Goal: Use online tool/utility: Utilize a website feature to perform a specific function

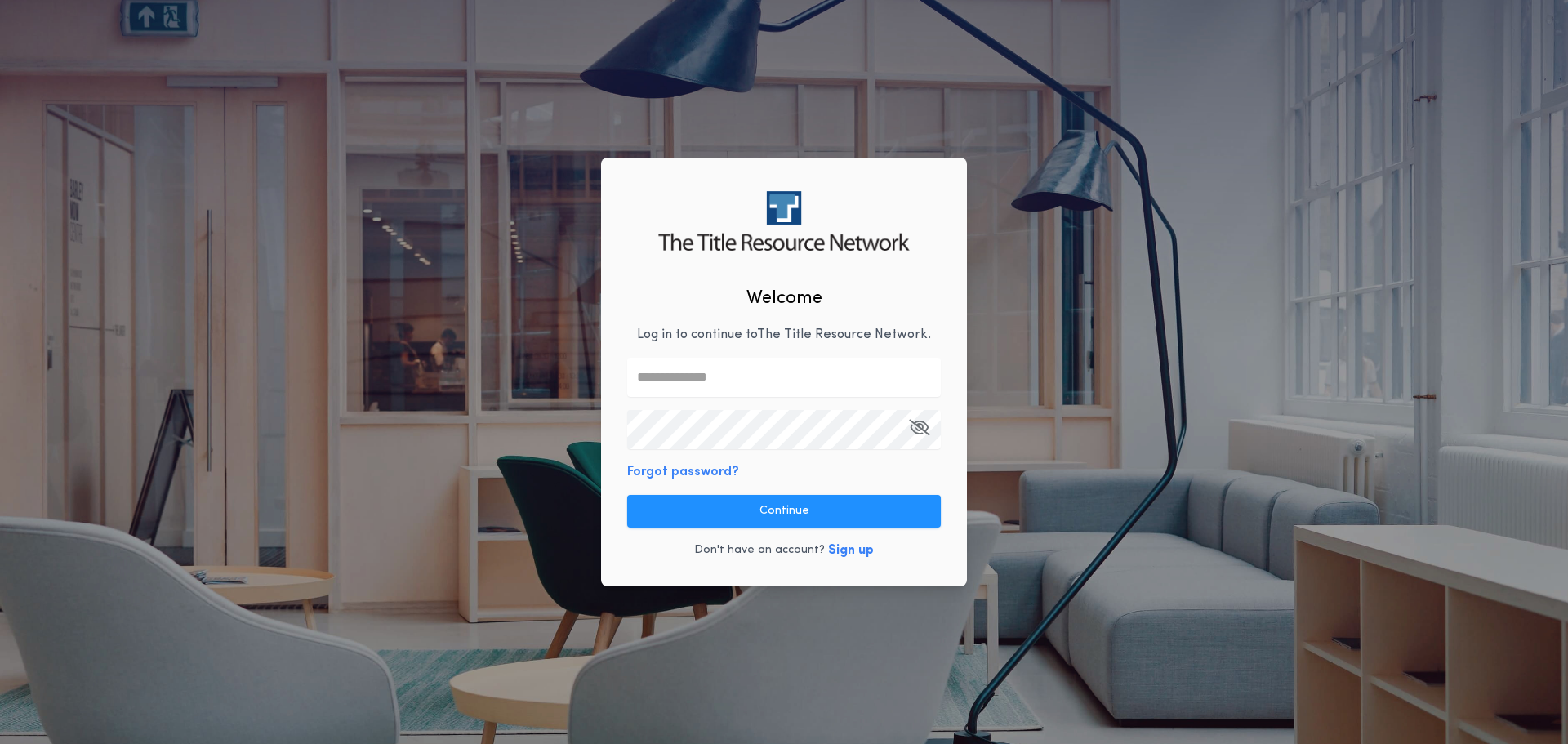
click at [673, 375] on input "text" at bounding box center [783, 378] width 314 height 40
type input "**********"
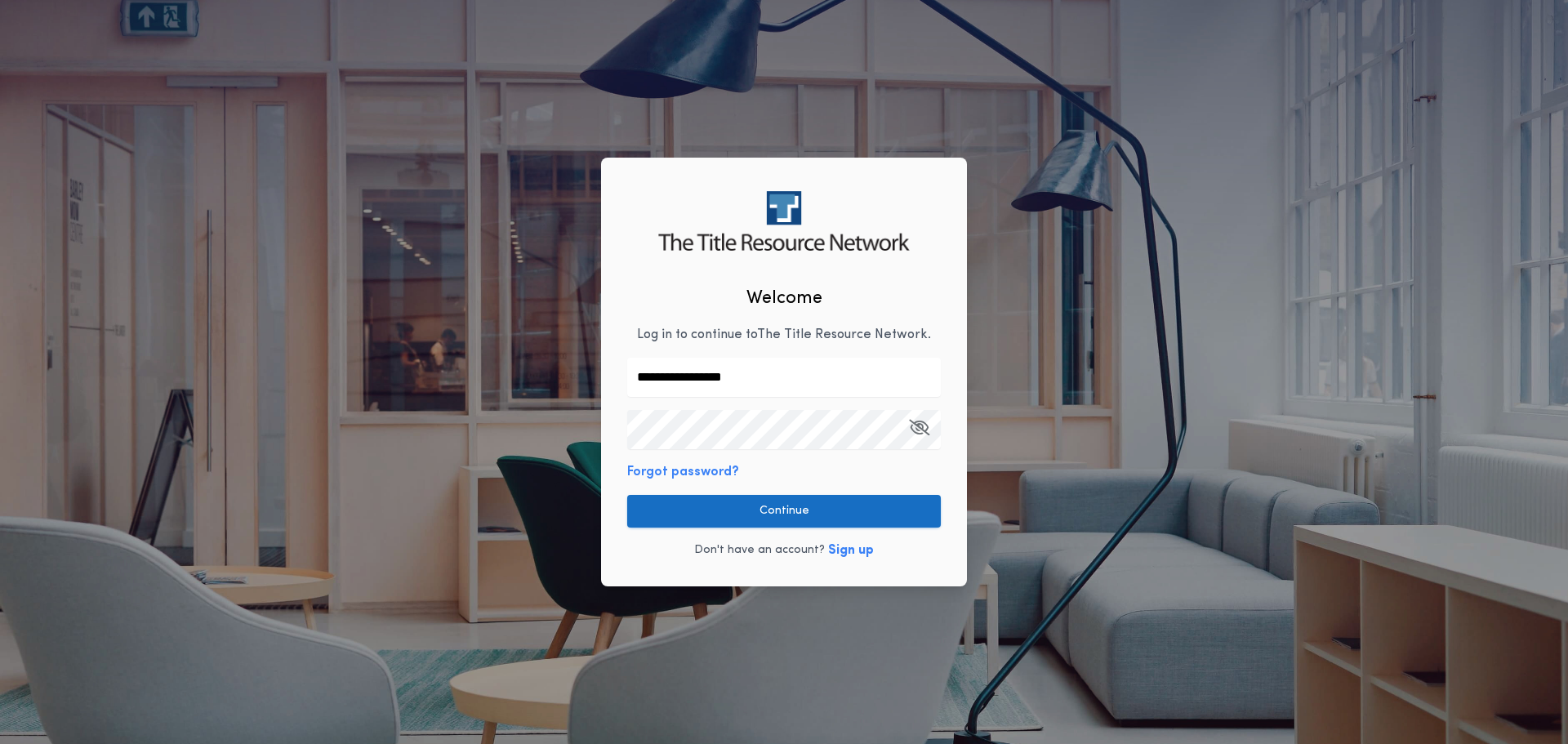
click at [743, 505] on button "Continue" at bounding box center [783, 511] width 314 height 32
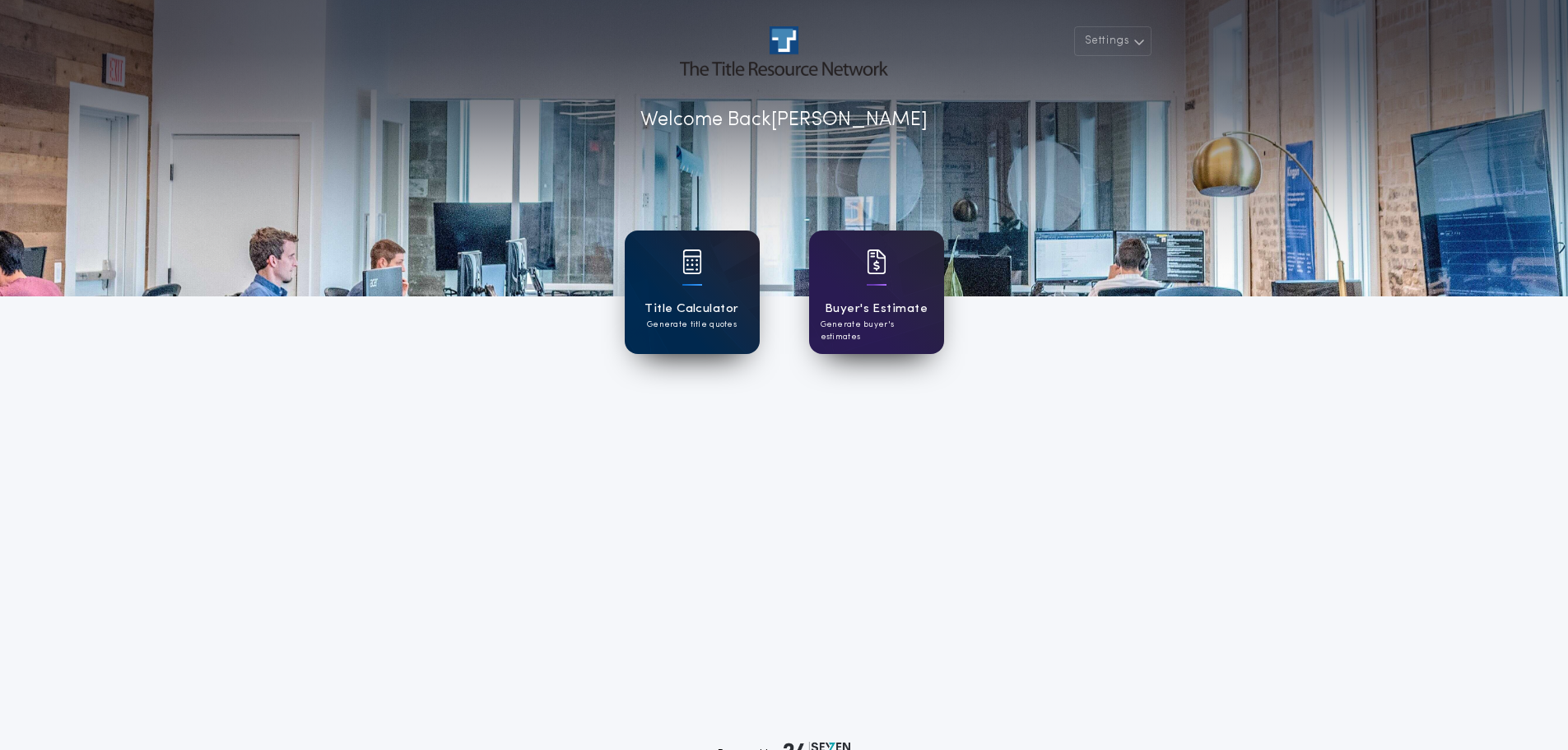
click at [684, 315] on h1 "Title Calculator" at bounding box center [691, 309] width 94 height 19
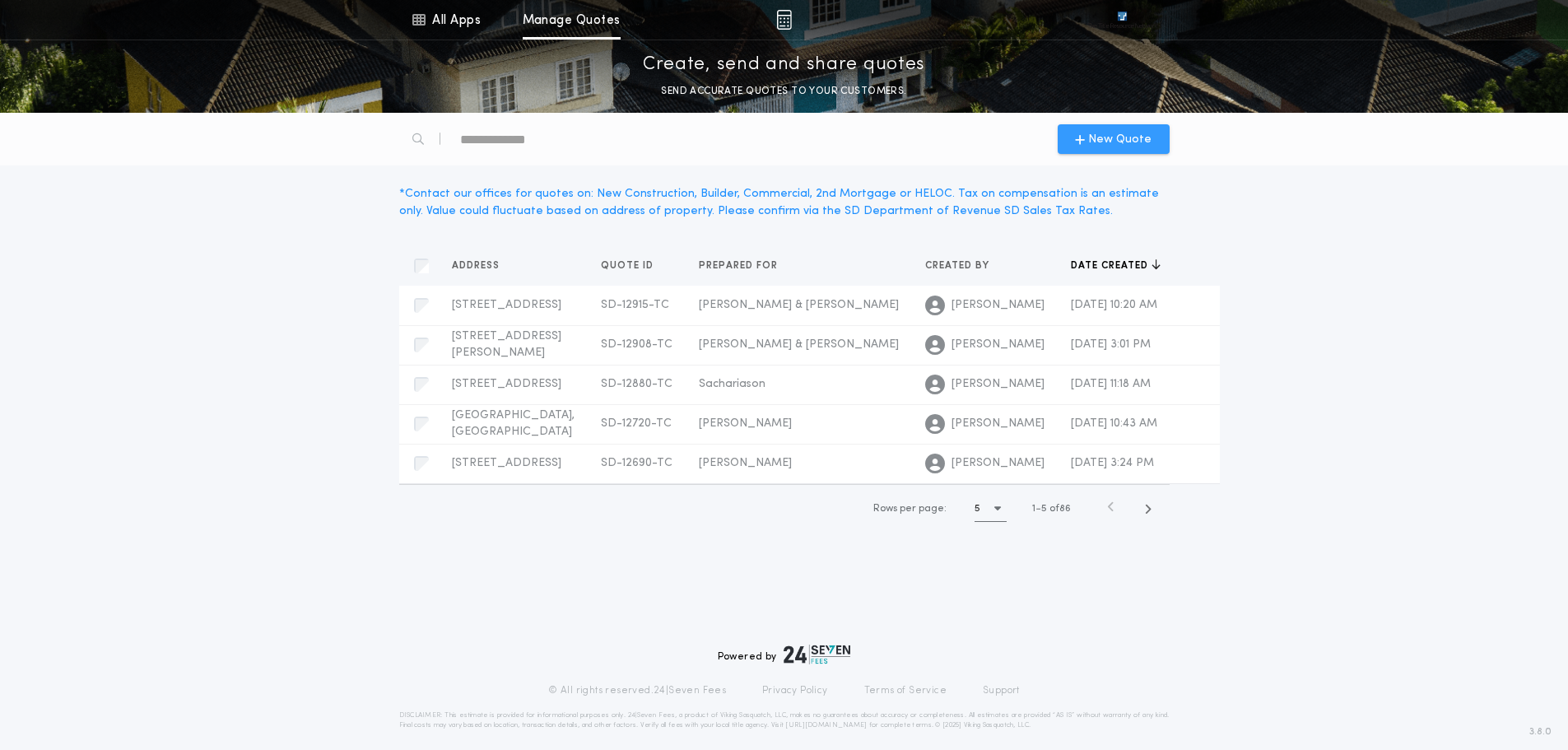
click at [1103, 144] on span "New Quote" at bounding box center [1120, 139] width 63 height 18
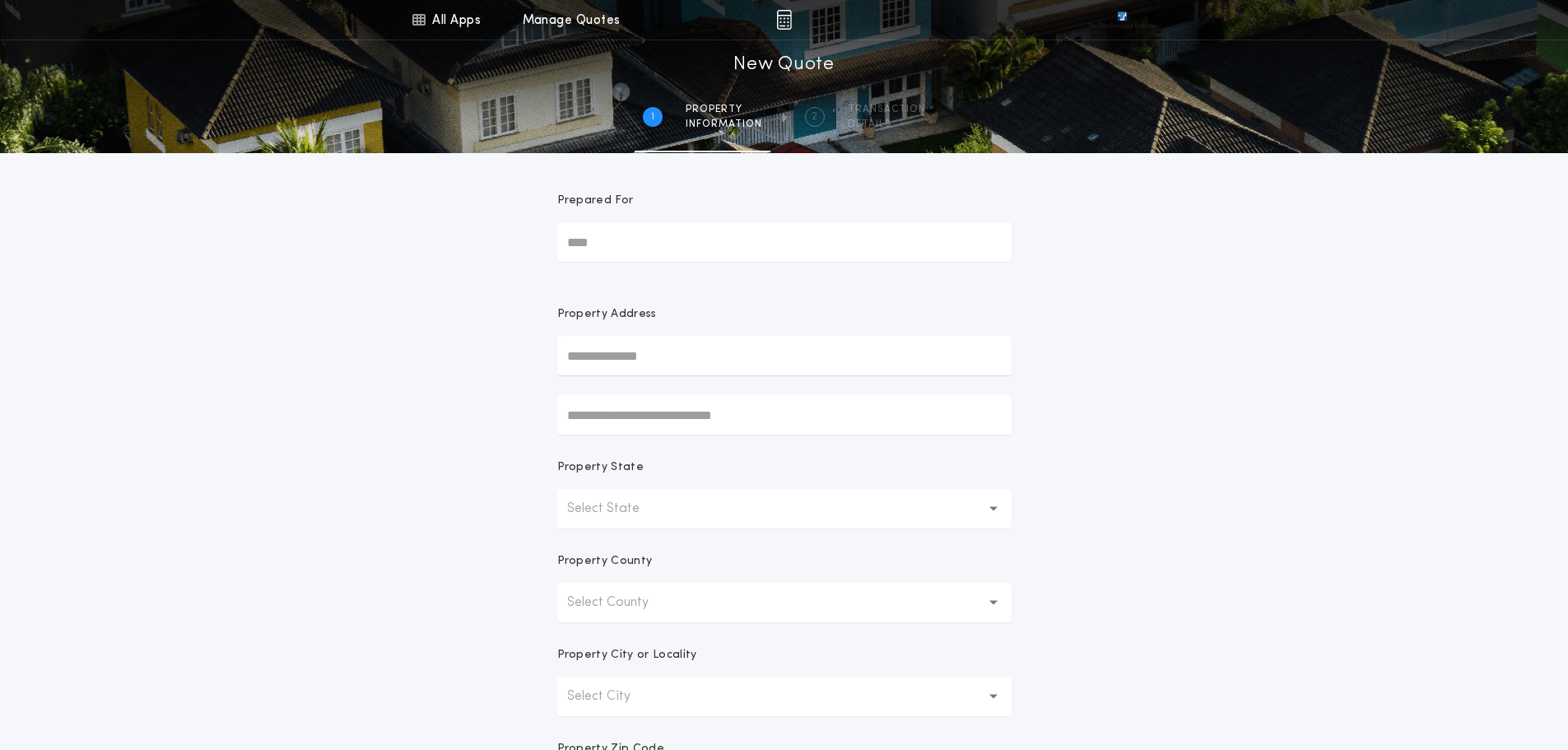
click at [595, 245] on input "Prepared For" at bounding box center [785, 242] width 455 height 40
type input "**********"
click at [604, 359] on input "text" at bounding box center [785, 356] width 455 height 40
click at [585, 363] on input "text" at bounding box center [785, 356] width 455 height 40
type input "**********"
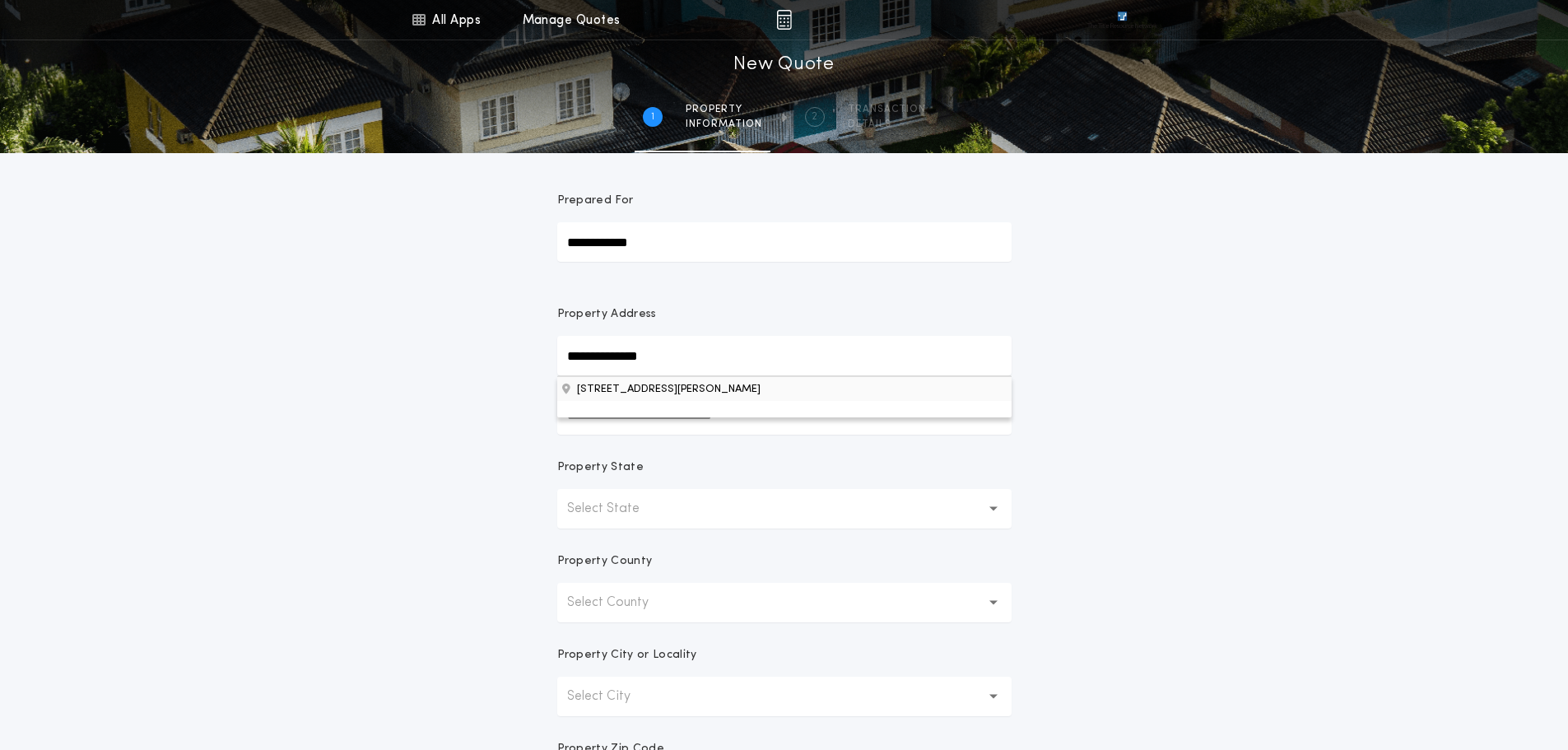
click at [623, 395] on button "[STREET_ADDRESS][PERSON_NAME]" at bounding box center [785, 389] width 455 height 25
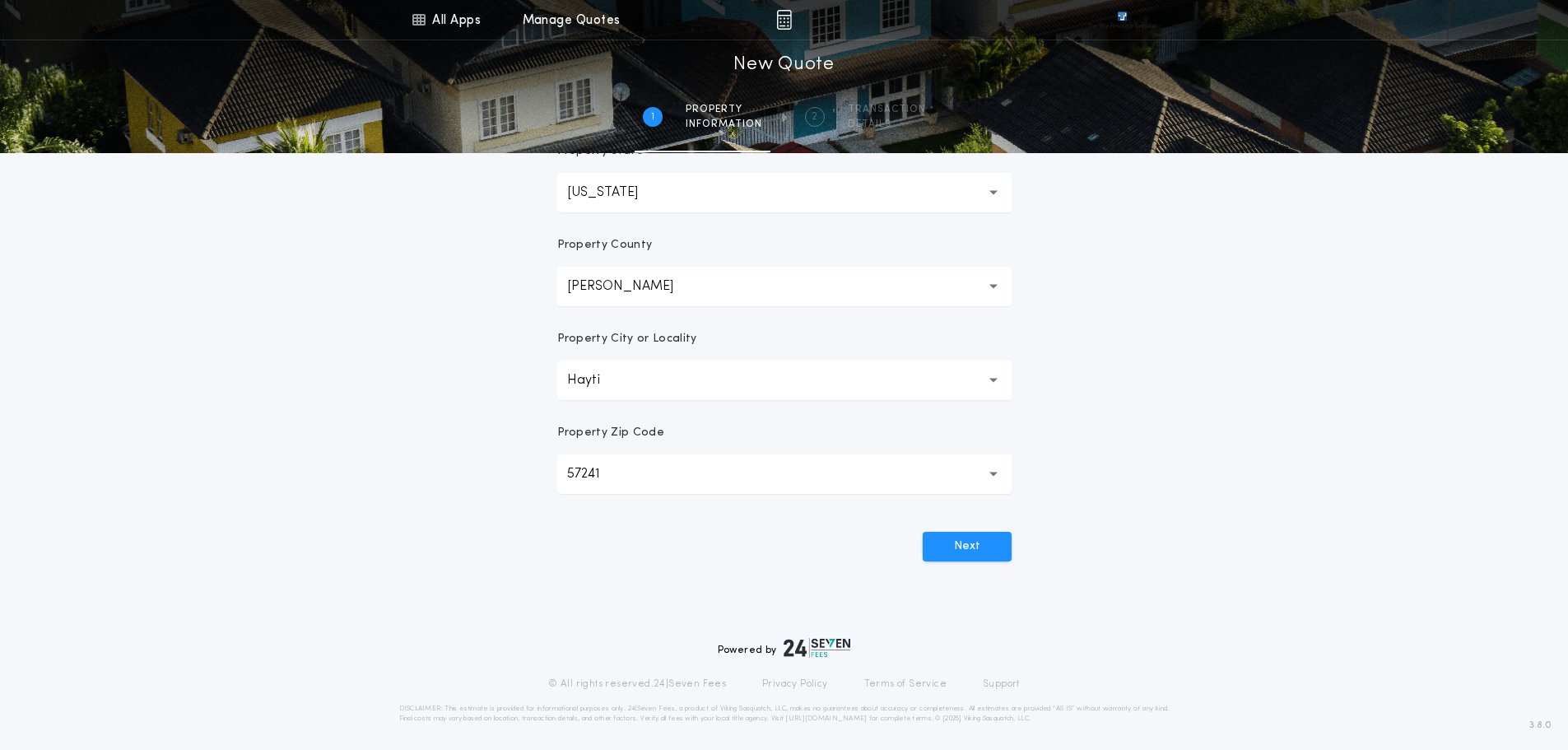
scroll to position [323, 0]
click at [968, 548] on button "Next" at bounding box center [968, 540] width 89 height 30
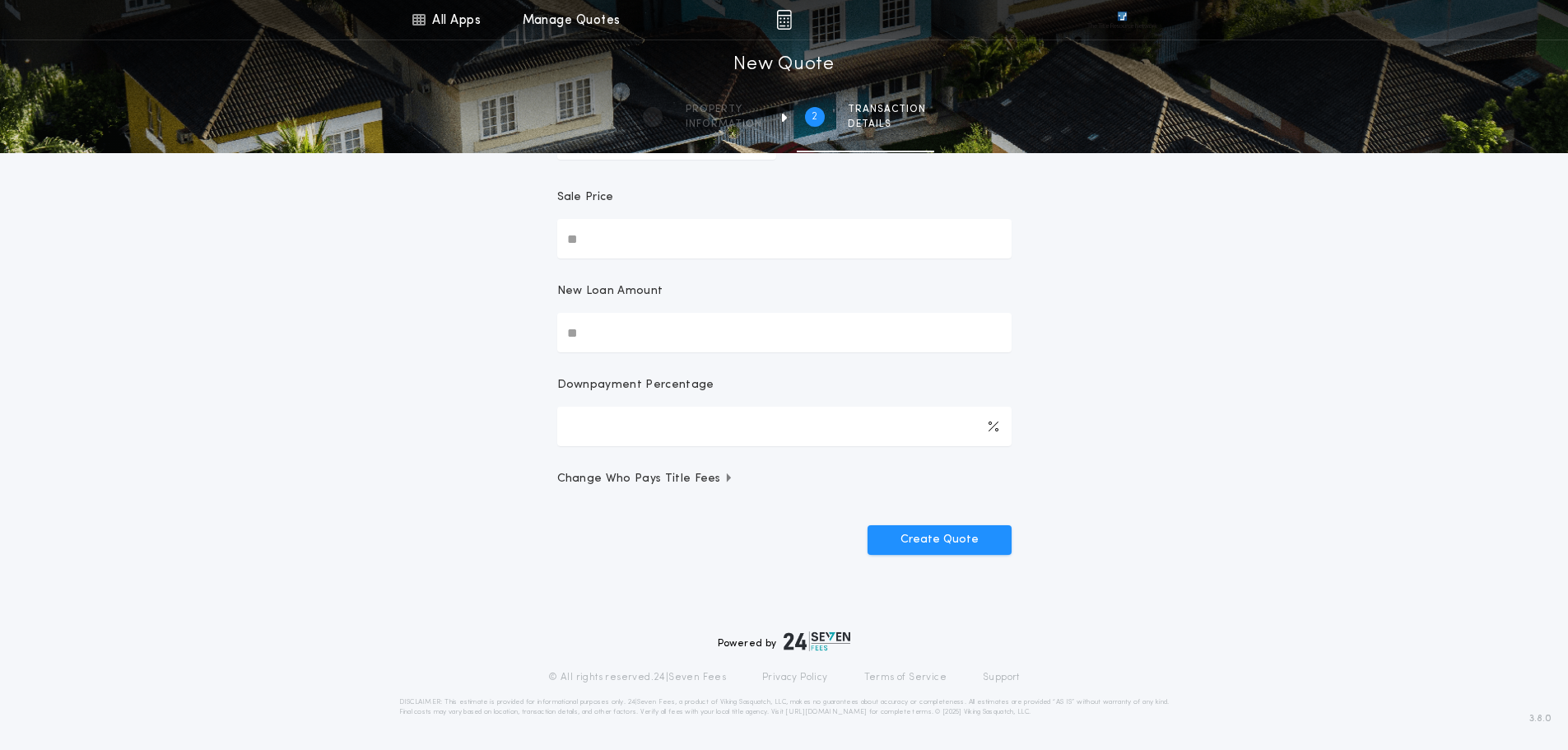
scroll to position [0, 0]
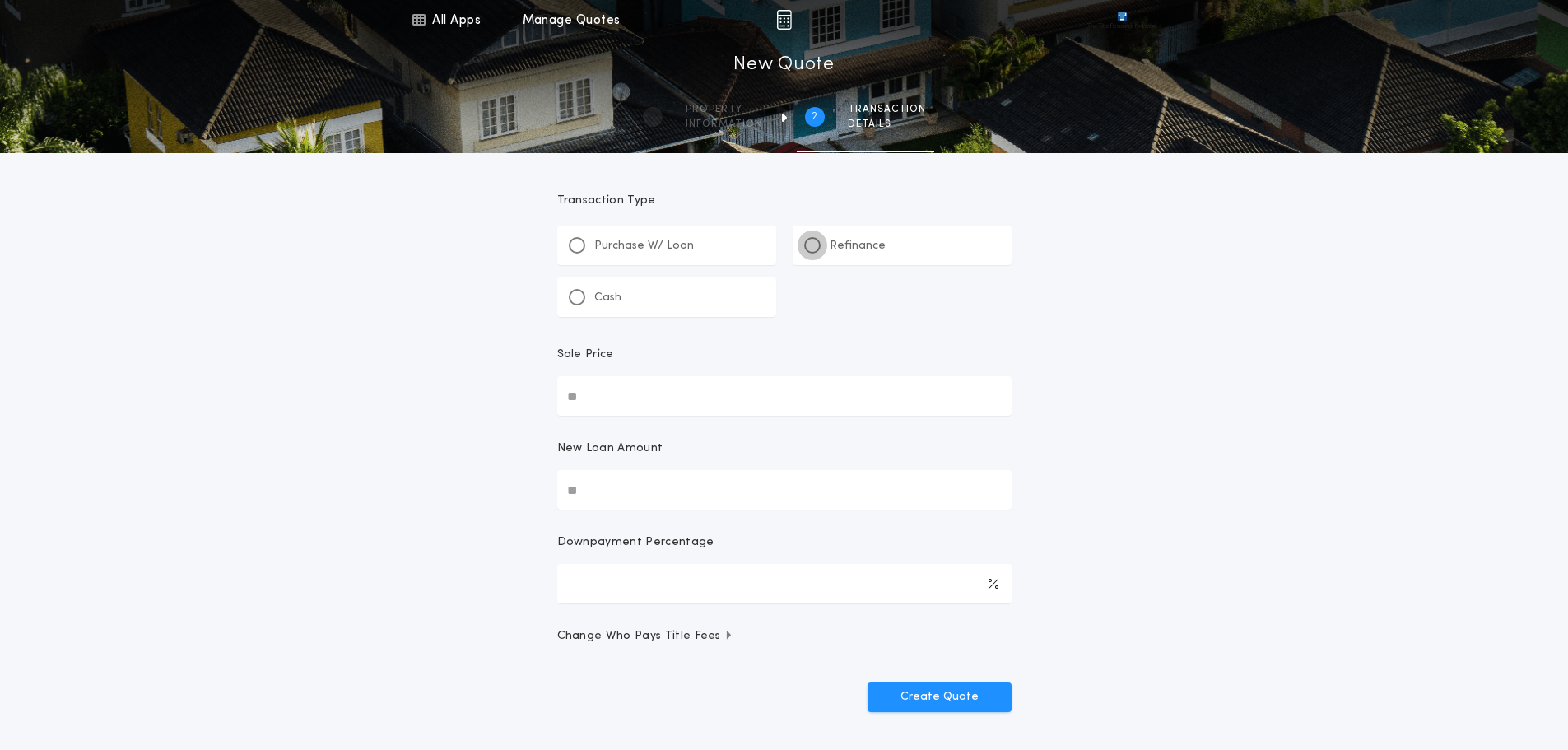
click at [819, 245] on div at bounding box center [813, 246] width 17 height 17
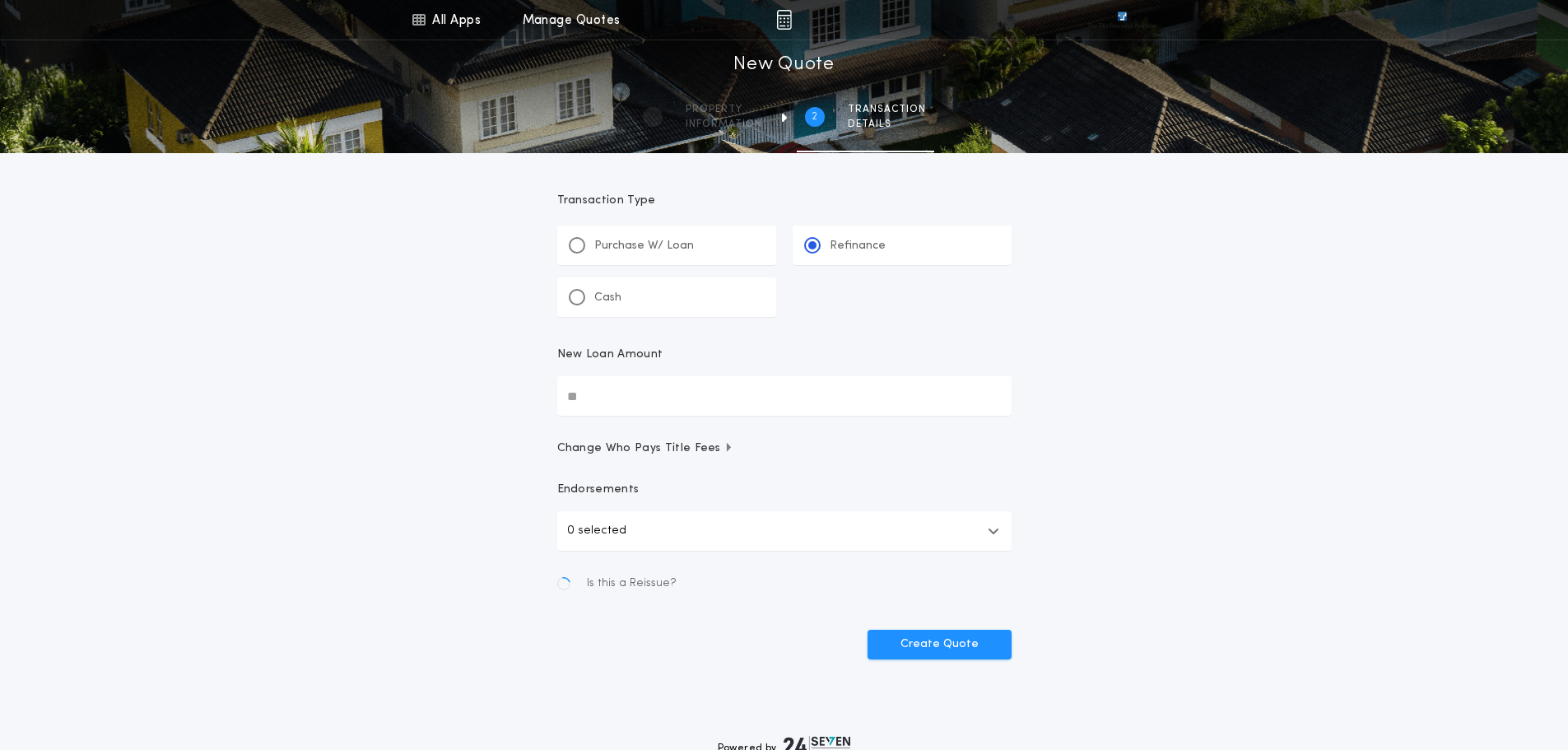
click at [626, 394] on input "New Loan Amount" at bounding box center [785, 396] width 455 height 40
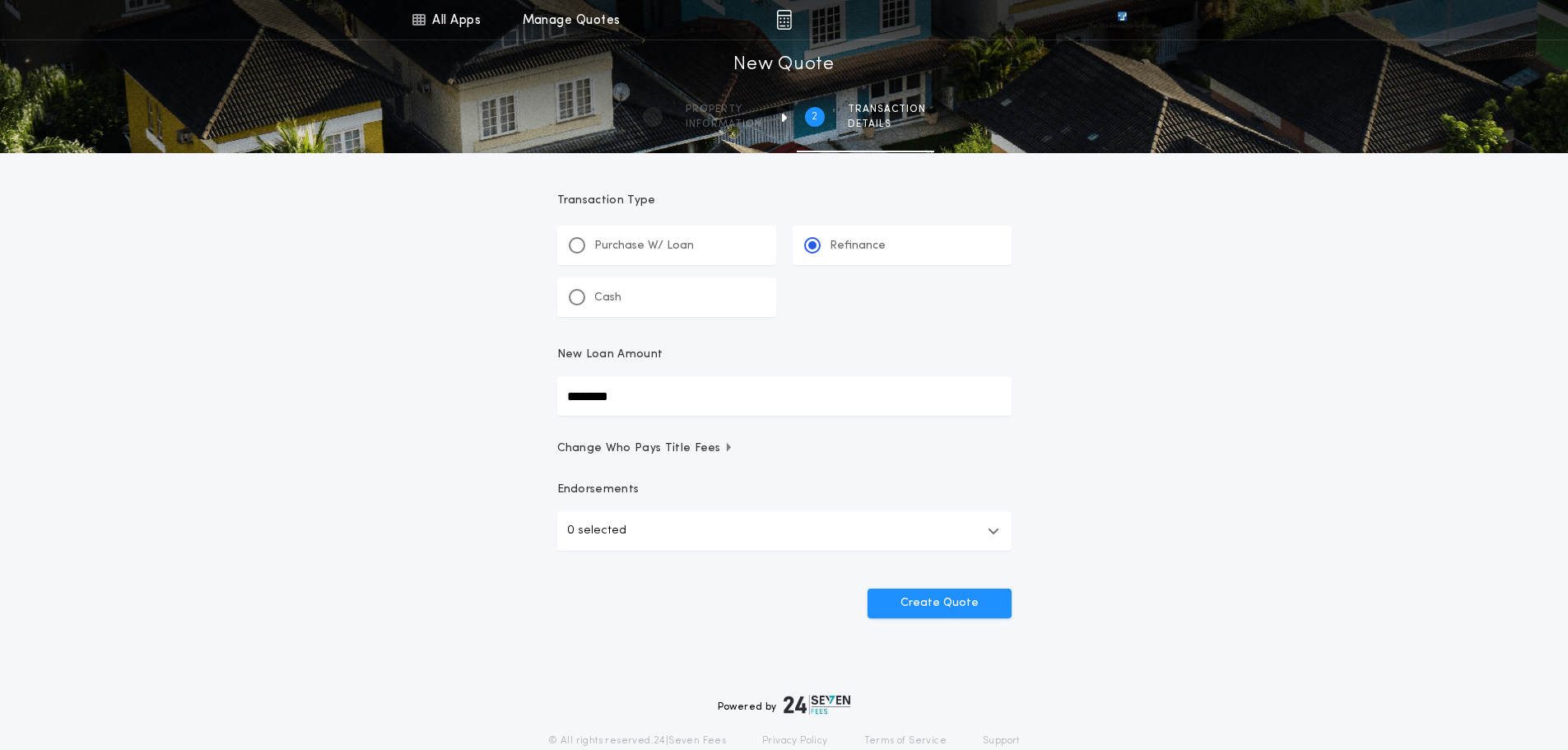
type input "********"
click at [997, 523] on button "0 selected" at bounding box center [785, 531] width 455 height 40
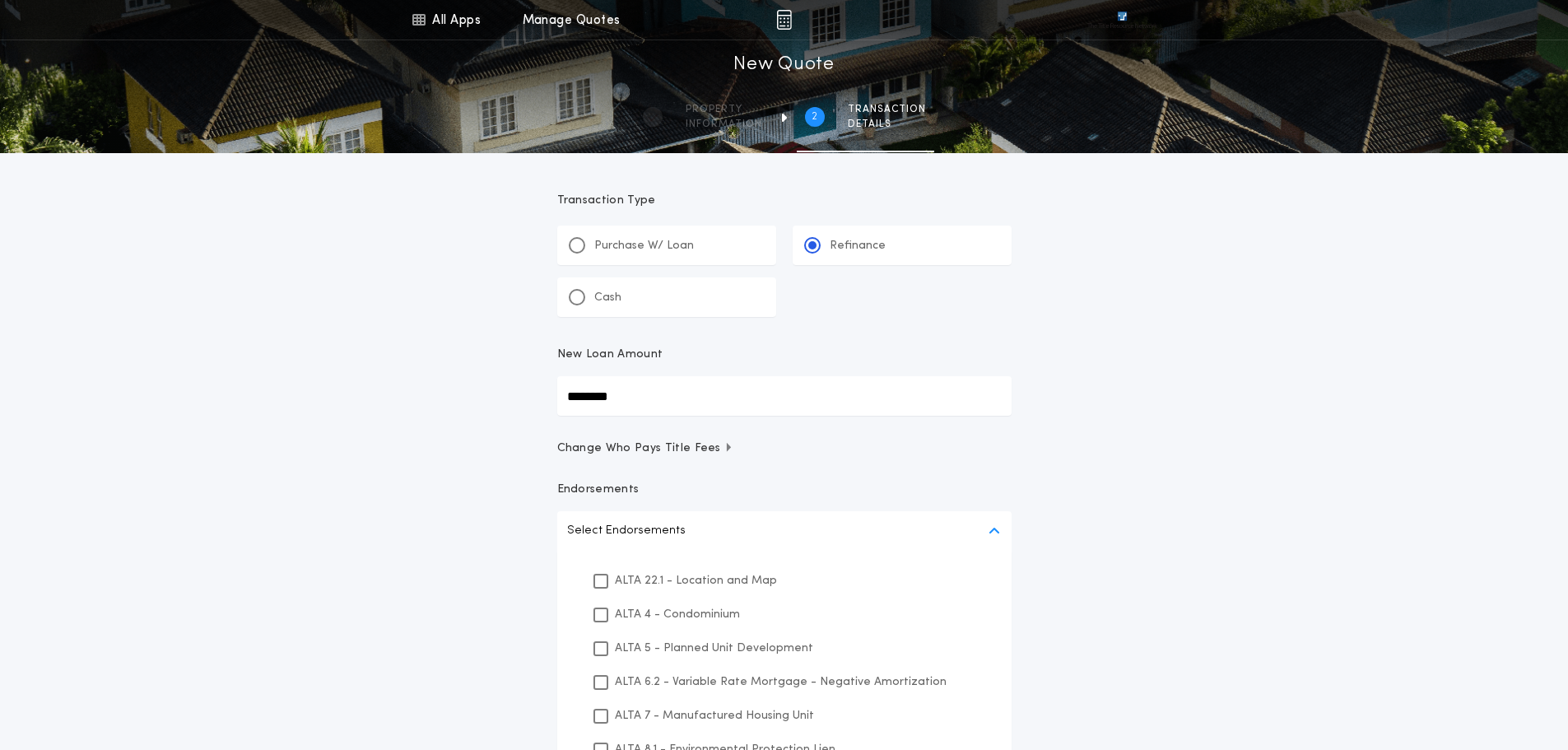
drag, startPoint x: 602, startPoint y: 581, endPoint x: 1292, endPoint y: 610, distance: 690.6
click at [603, 581] on icon at bounding box center [600, 581] width 10 height 11
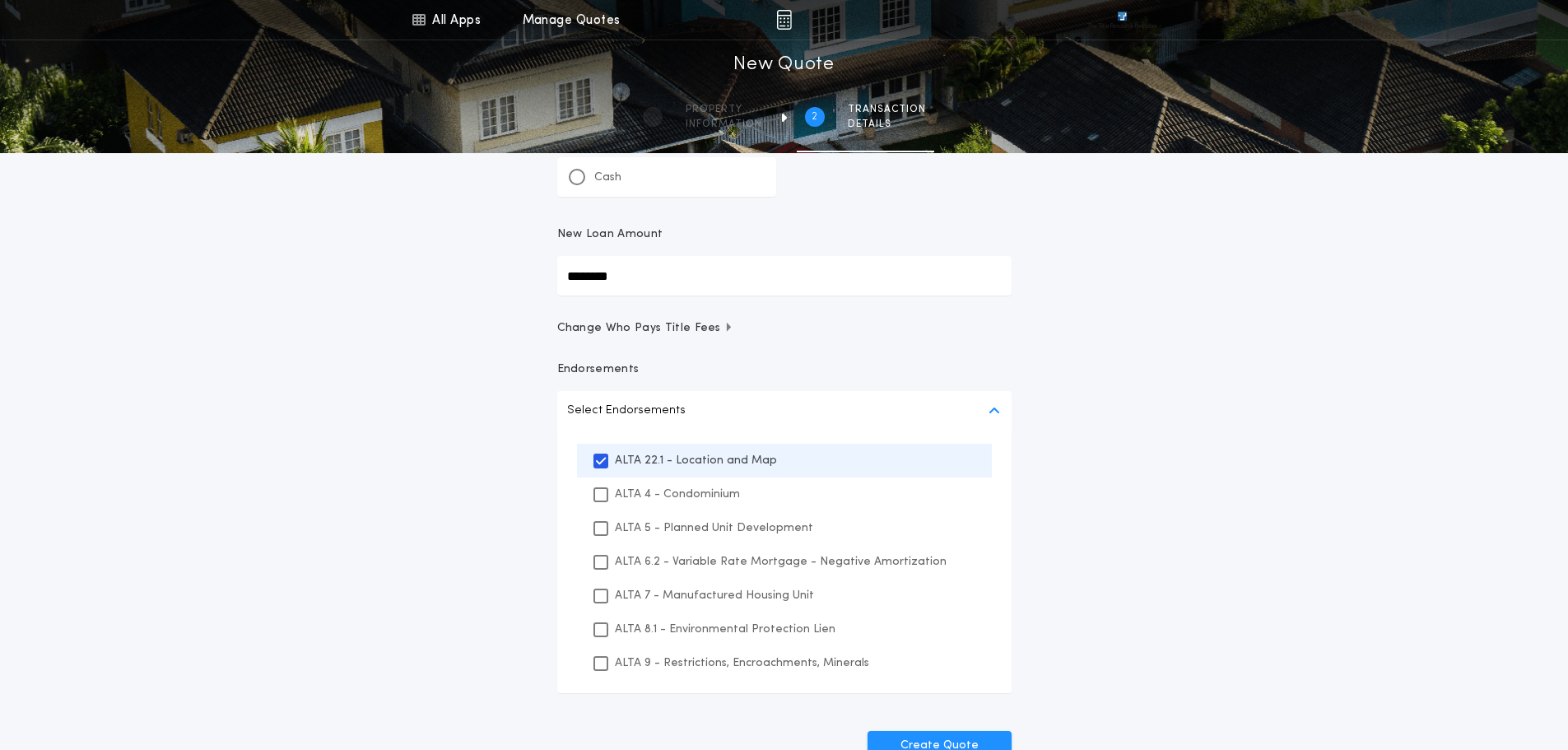
scroll to position [326, 0]
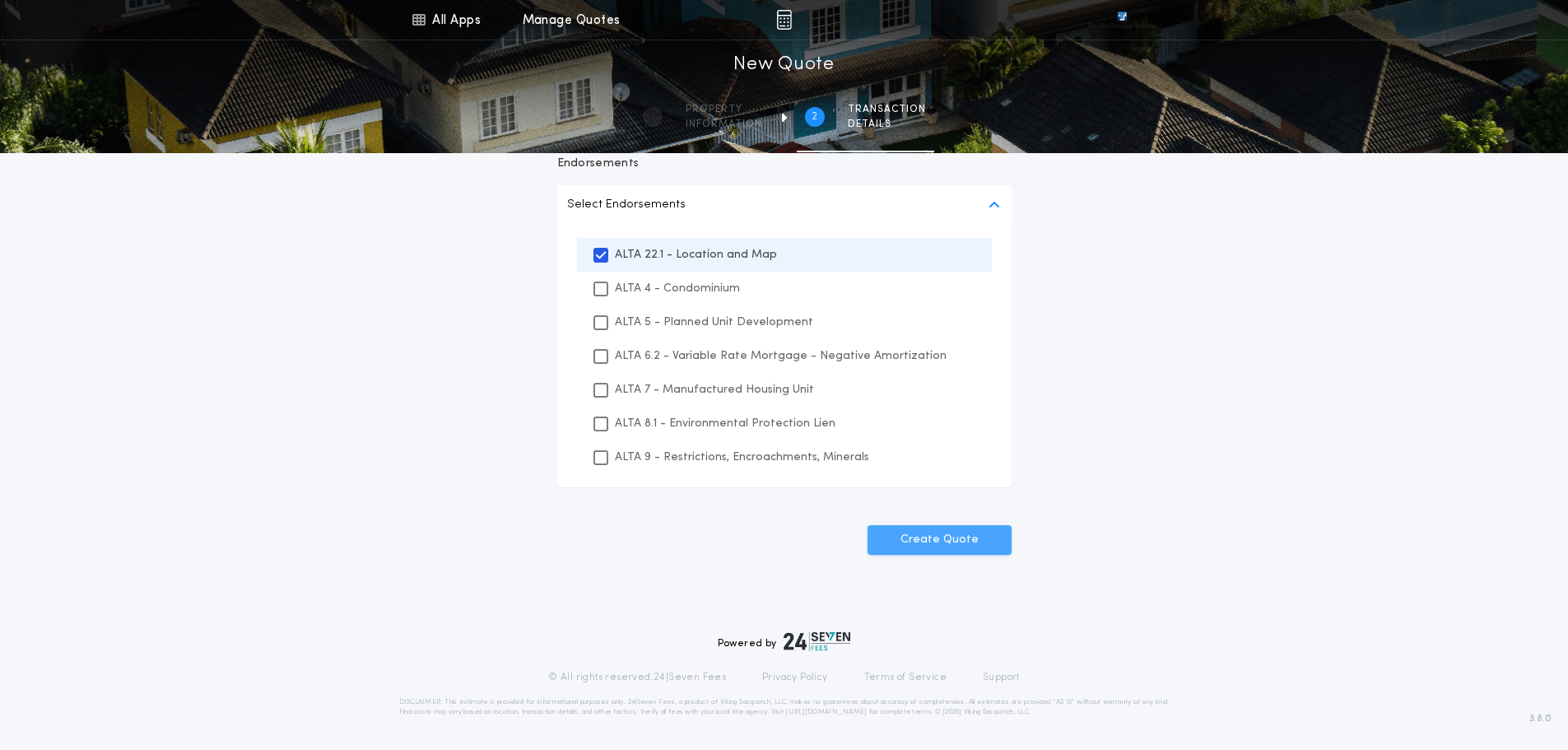
click at [954, 548] on button "Create Quote" at bounding box center [939, 540] width 144 height 30
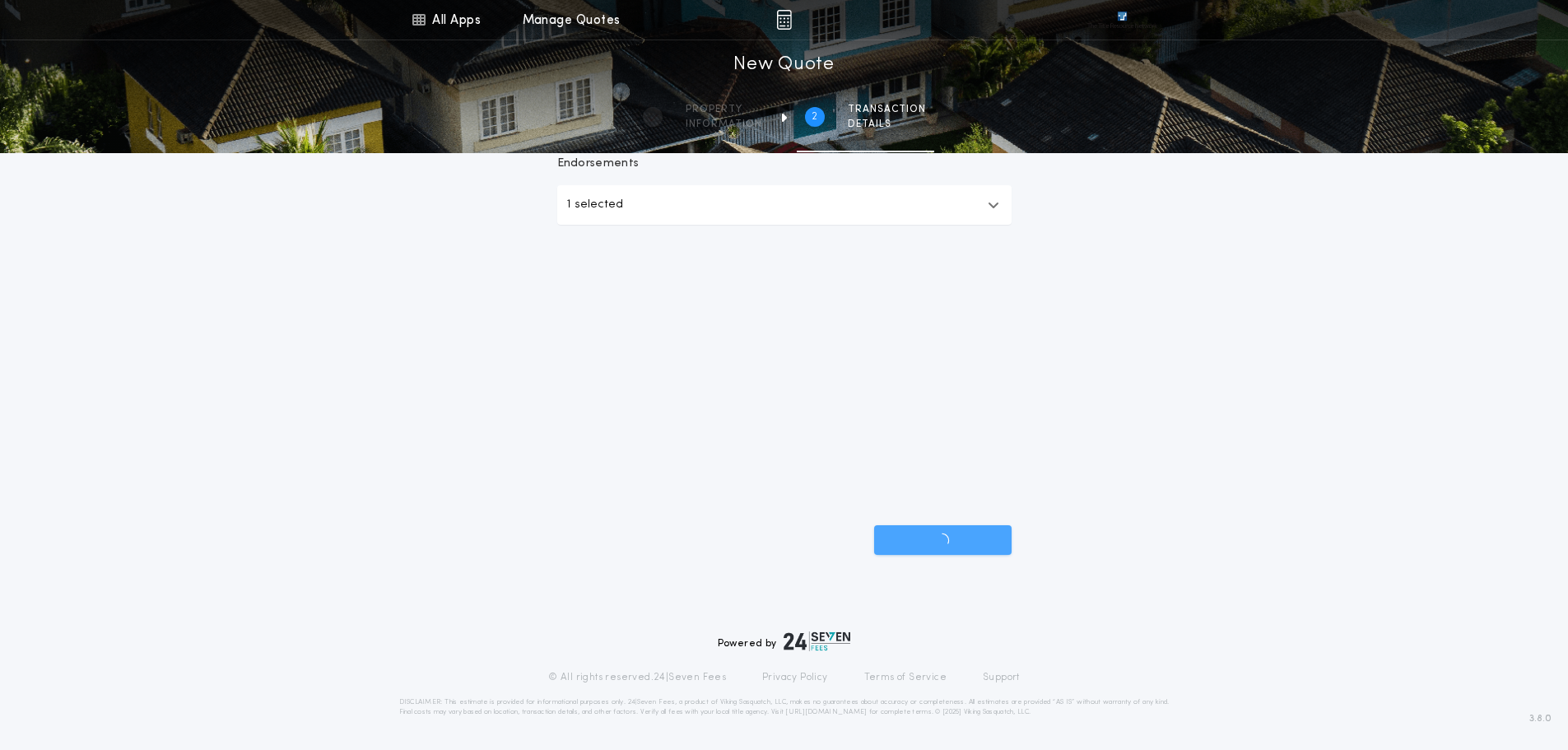
scroll to position [63, 0]
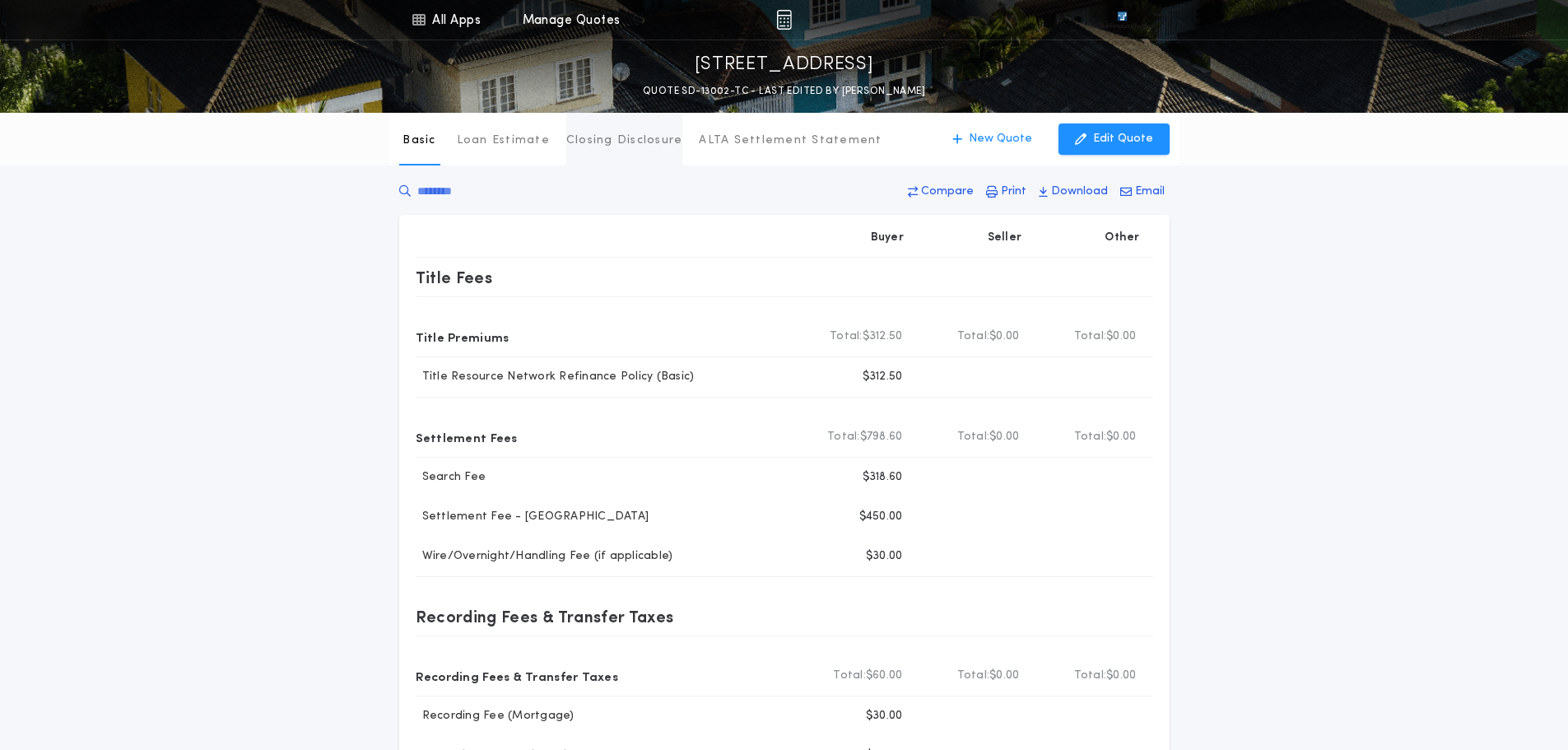
click at [636, 144] on p "Closing Disclosure" at bounding box center [624, 141] width 117 height 17
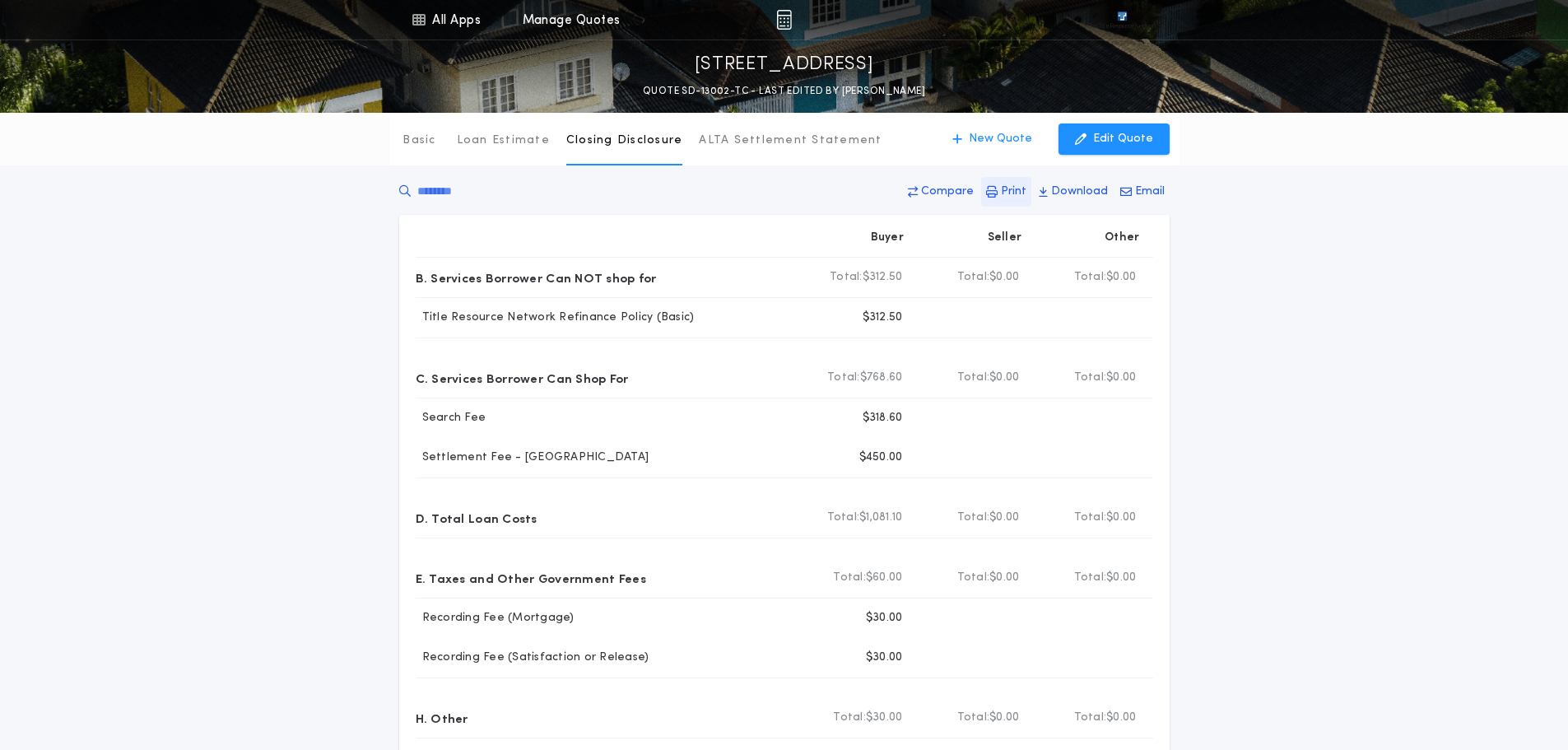
click at [1020, 193] on p "Print" at bounding box center [1014, 192] width 26 height 17
